Goal: Navigation & Orientation: Find specific page/section

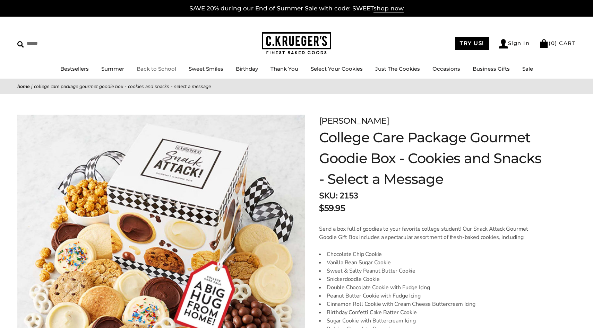
click at [161, 69] on link "Back to School" at bounding box center [157, 68] width 40 height 7
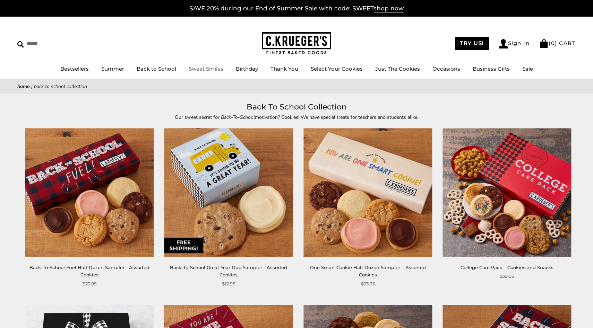
click at [207, 64] on ul "Bestsellers Summer Summer Vibes Summer Garden Hello Sunshine Patriotic Back to …" at bounding box center [296, 72] width 593 height 16
click at [207, 69] on link "Sweet Smiles" at bounding box center [206, 68] width 35 height 7
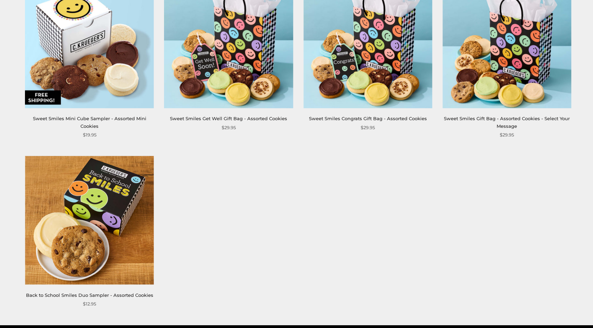
scroll to position [859, 0]
